Goal: Task Accomplishment & Management: Manage account settings

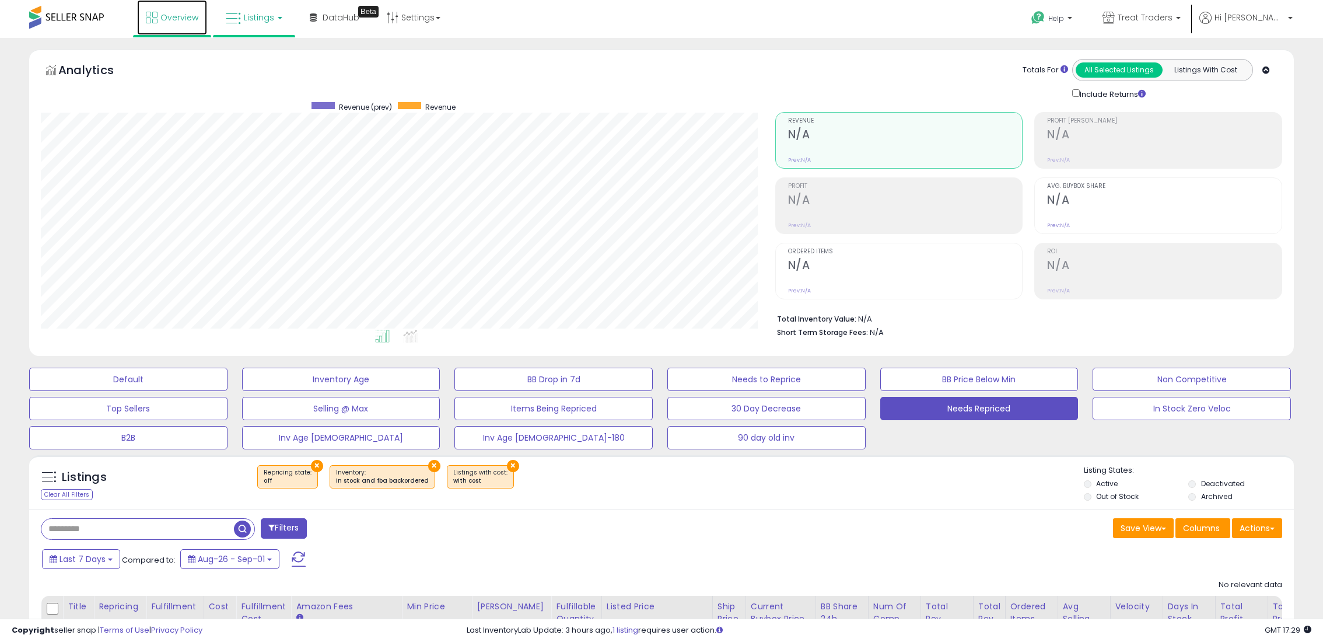
click at [148, 31] on link "Overview" at bounding box center [172, 17] width 70 height 35
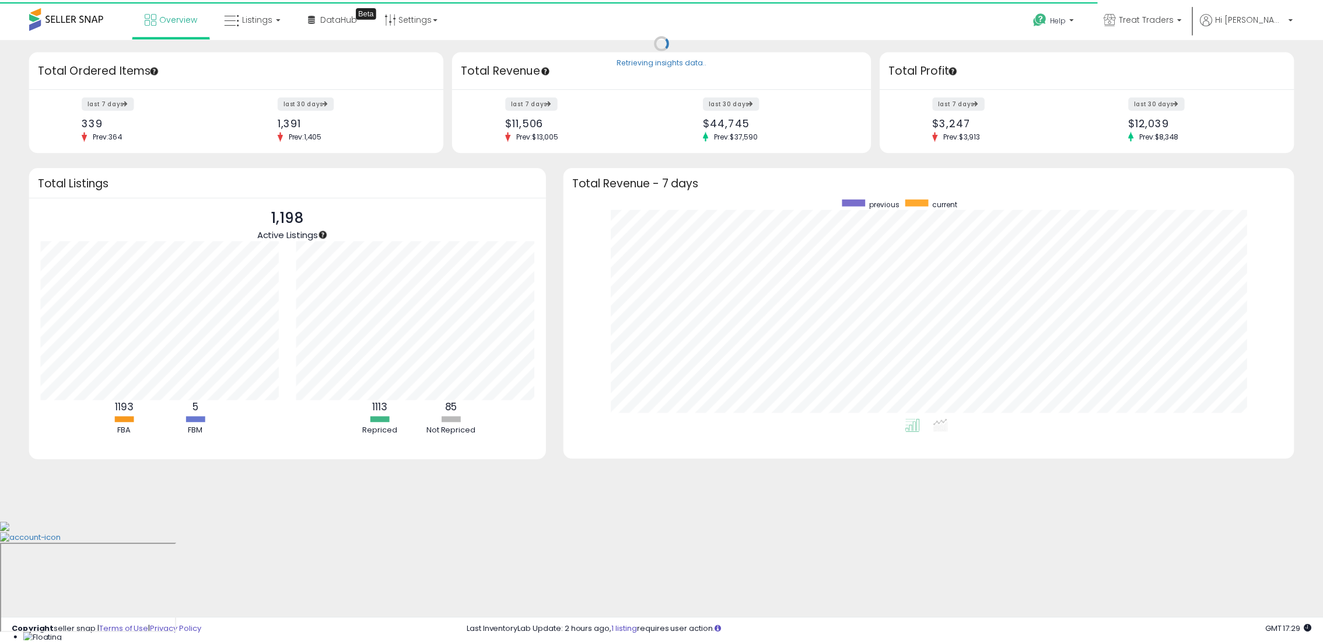
scroll to position [583301, 582814]
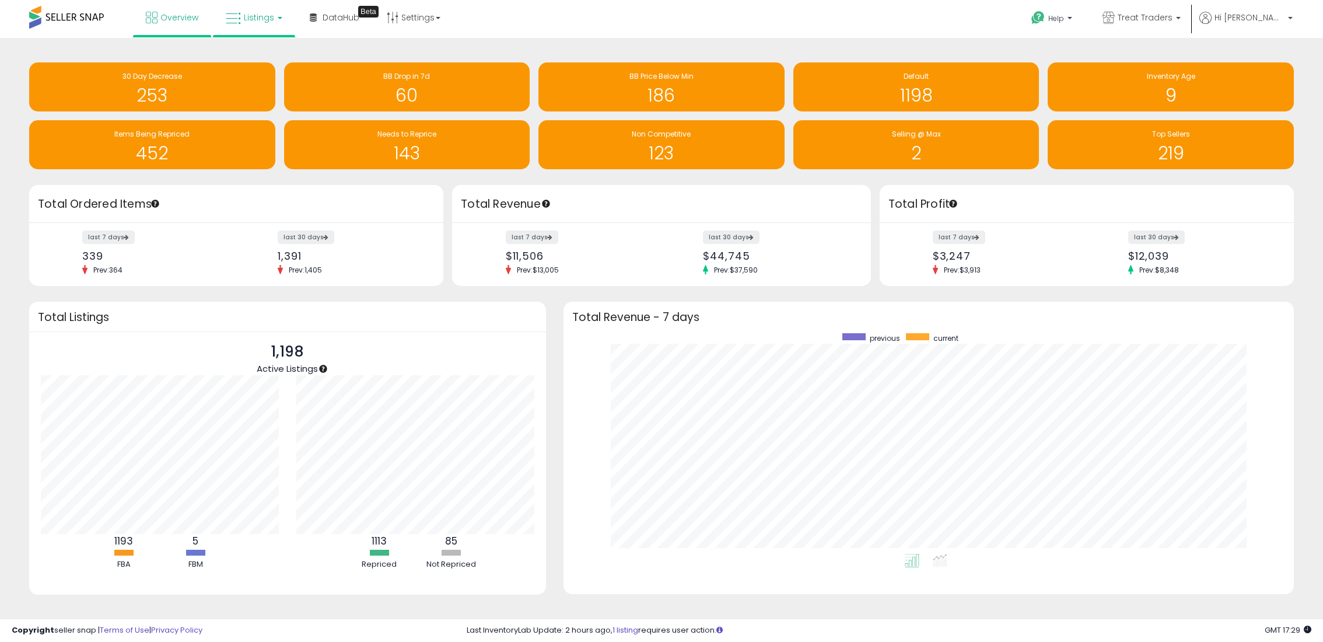
click at [239, 22] on icon at bounding box center [233, 18] width 15 height 15
click at [243, 59] on icon at bounding box center [262, 57] width 51 height 15
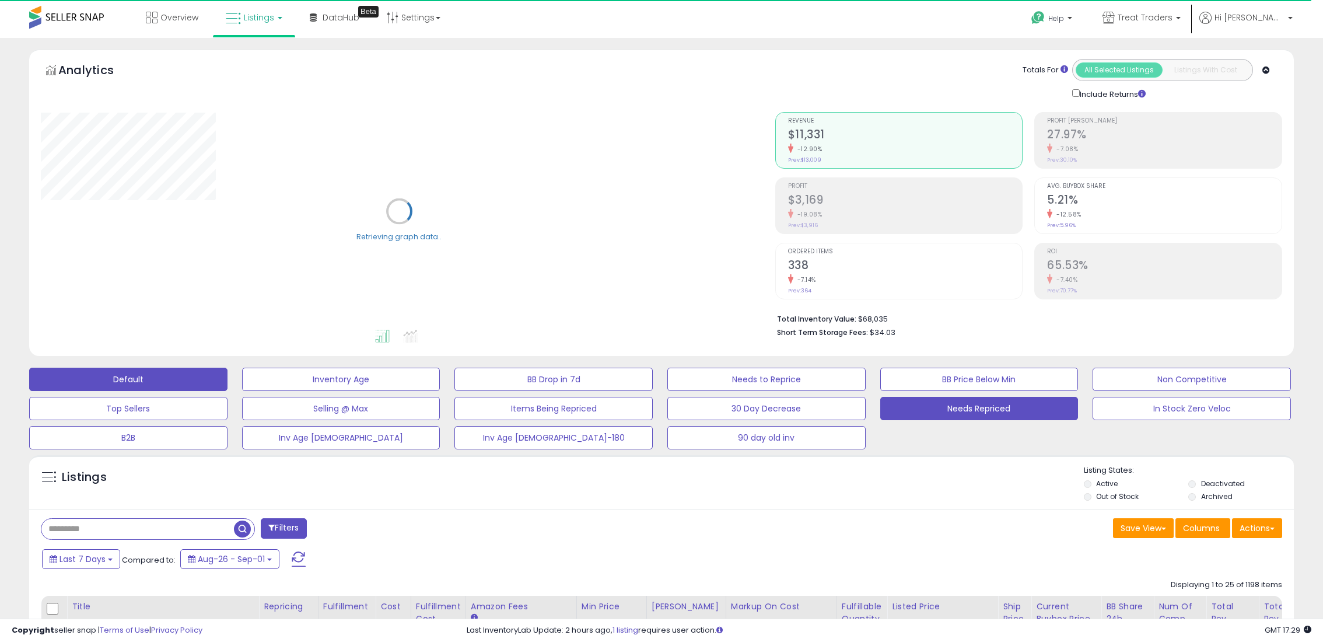
click at [927, 413] on button "Needs Repriced" at bounding box center [980, 408] width 198 height 23
